Goal: Task Accomplishment & Management: Use online tool/utility

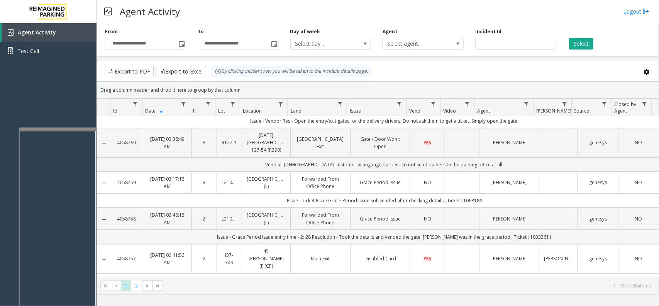
scroll to position [145, 0]
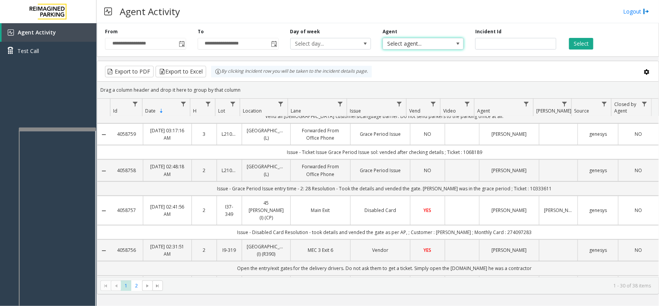
drag, startPoint x: 402, startPoint y: 38, endPoint x: 416, endPoint y: 27, distance: 17.4
click at [402, 38] on span "Select agent..." at bounding box center [423, 44] width 81 height 12
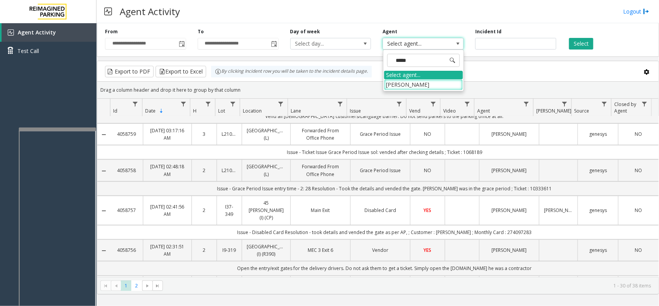
type input "******"
click at [412, 82] on li "[PERSON_NAME]" at bounding box center [423, 84] width 79 height 10
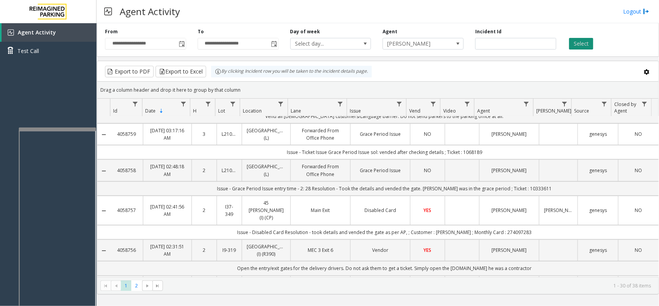
click at [580, 47] on button "Select" at bounding box center [581, 44] width 24 height 12
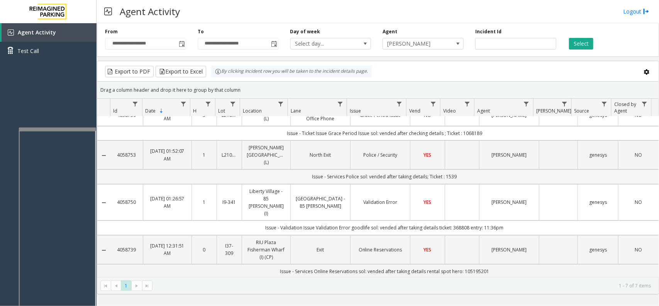
scroll to position [0, 0]
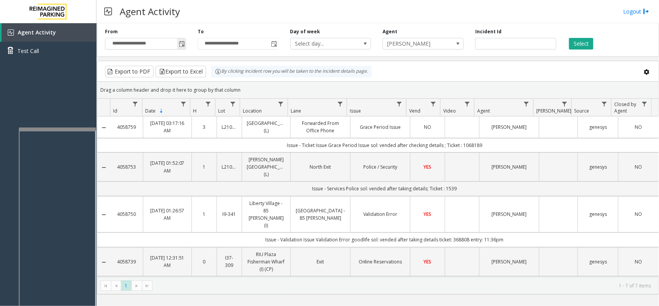
click at [185, 46] on span "Toggle popup" at bounding box center [181, 43] width 8 height 12
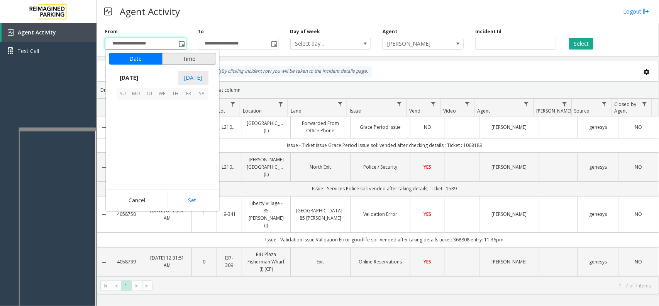
scroll to position [138498, 0]
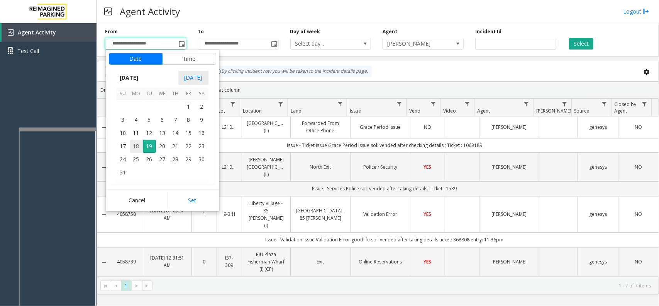
click at [138, 148] on span "18" at bounding box center [136, 145] width 13 height 13
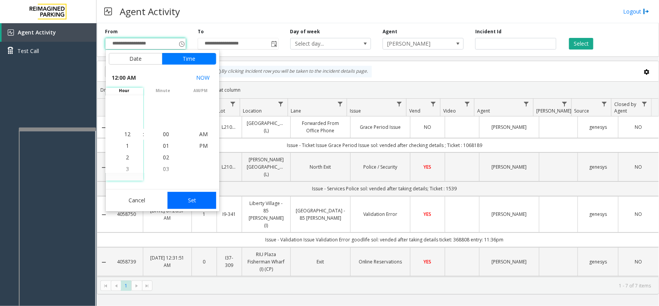
click at [191, 197] on button "Set" at bounding box center [192, 200] width 49 height 17
type input "**********"
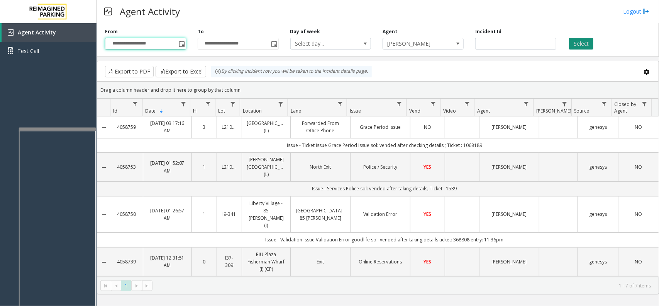
click at [579, 44] on button "Select" at bounding box center [581, 44] width 24 height 12
click at [454, 124] on td "Data table" at bounding box center [462, 126] width 34 height 21
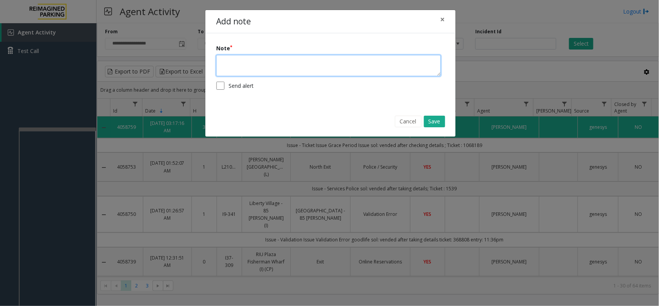
click at [242, 70] on textarea at bounding box center [328, 65] width 225 height 21
type textarea "********"
click at [433, 118] on button "Save" at bounding box center [434, 122] width 21 height 12
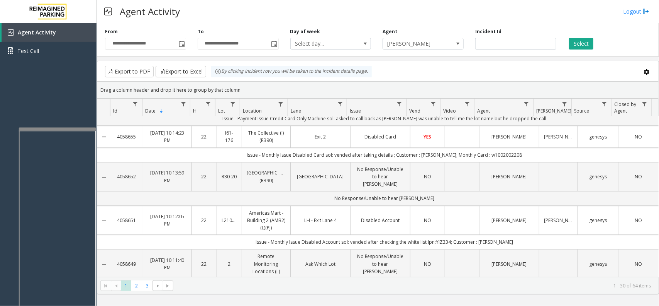
scroll to position [1031, 0]
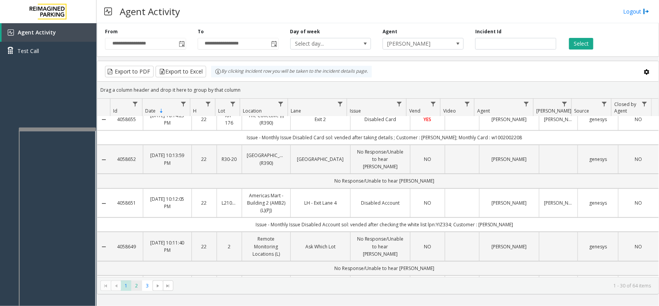
click at [133, 285] on span "2" at bounding box center [136, 285] width 10 height 10
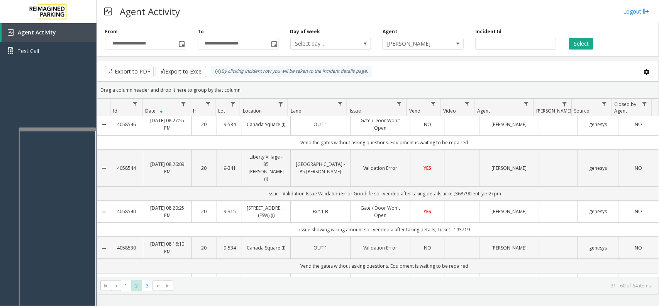
scroll to position [1001, 0]
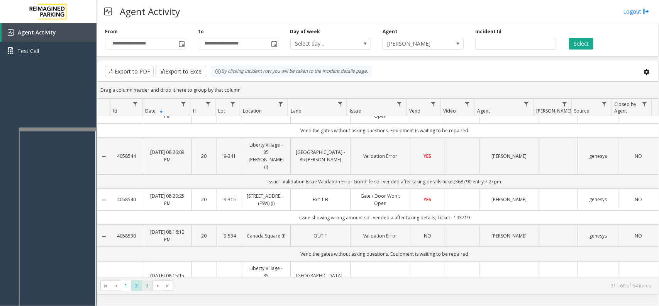
click at [144, 288] on span "3" at bounding box center [147, 285] width 10 height 10
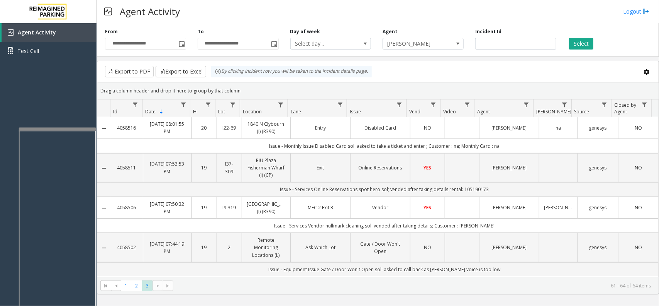
scroll to position [0, 0]
click at [431, 89] on div "Drag a column header and drop it here to group by that column" at bounding box center [378, 91] width 562 height 14
click at [309, 91] on div "Drag a column header and drop it here to group by that column" at bounding box center [378, 91] width 562 height 14
drag, startPoint x: 252, startPoint y: 91, endPoint x: 165, endPoint y: 76, distance: 87.8
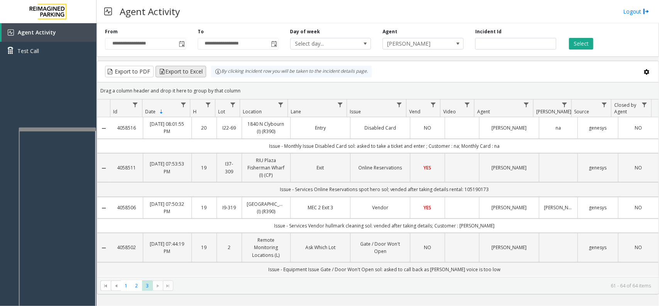
click at [165, 76] on kendo-grid "Export to PDF Export to Excel By clicking Incident row you will be taken to the…" at bounding box center [378, 177] width 562 height 233
click at [275, 79] on kendo-grid-toolbar "Export to PDF Export to Excel By clicking Incident row you will be taken to the…" at bounding box center [378, 71] width 562 height 21
click at [275, 91] on div "Drag a column header and drop it here to group by that column" at bounding box center [378, 91] width 562 height 14
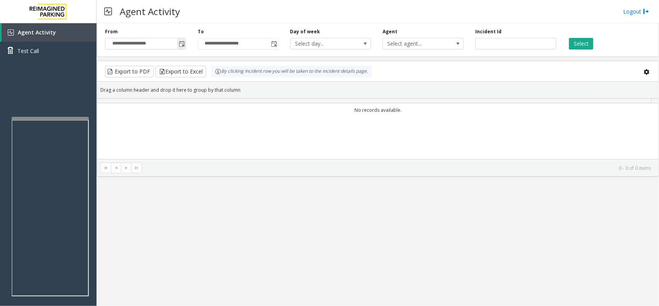
click at [180, 41] on span "Toggle popup" at bounding box center [181, 43] width 8 height 12
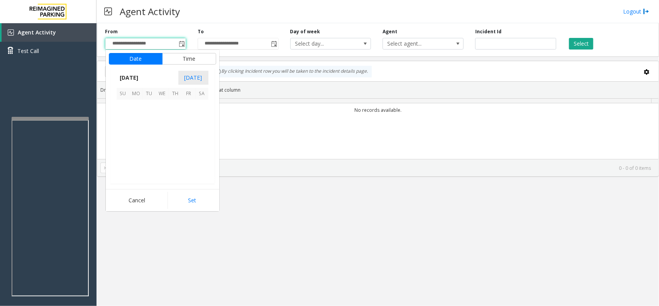
scroll to position [138498, 0]
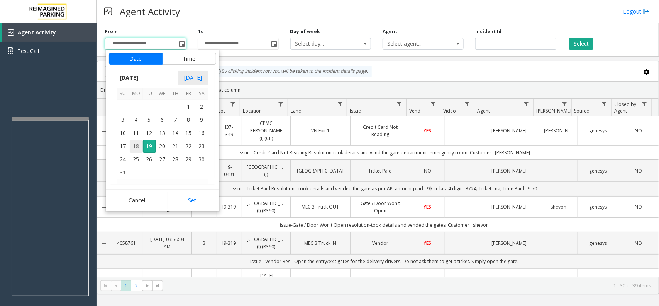
click at [131, 141] on span "18" at bounding box center [136, 145] width 13 height 13
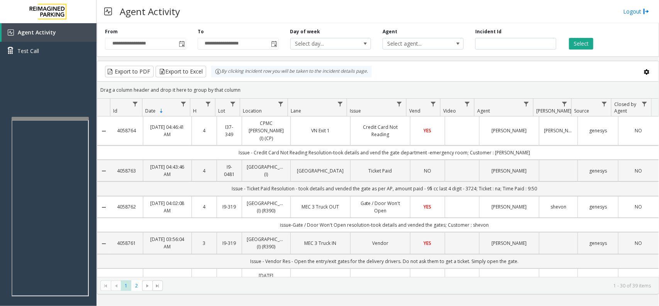
click at [348, 79] on kendo-grid-toolbar "Export to PDF Export to Excel By clicking Incident row you will be taken to the…" at bounding box center [378, 71] width 562 height 20
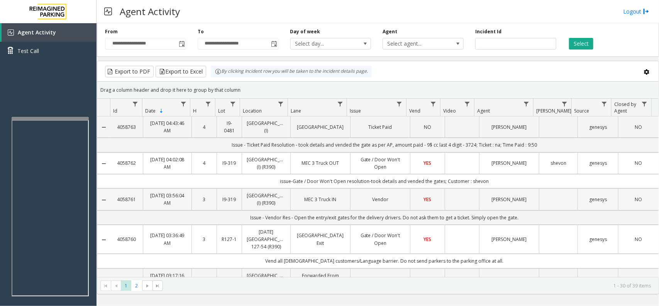
scroll to position [0, 0]
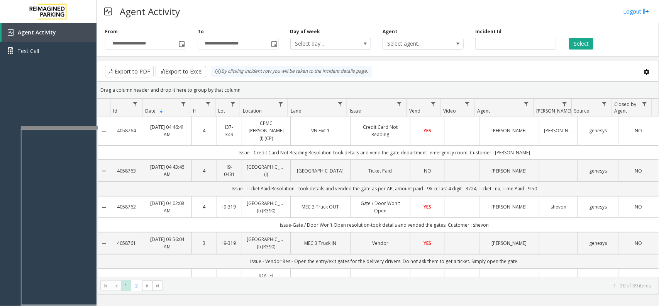
click at [75, 126] on div at bounding box center [59, 127] width 77 height 3
click at [634, 12] on link "Logout" at bounding box center [637, 11] width 26 height 8
